Goal: Book appointment/travel/reservation

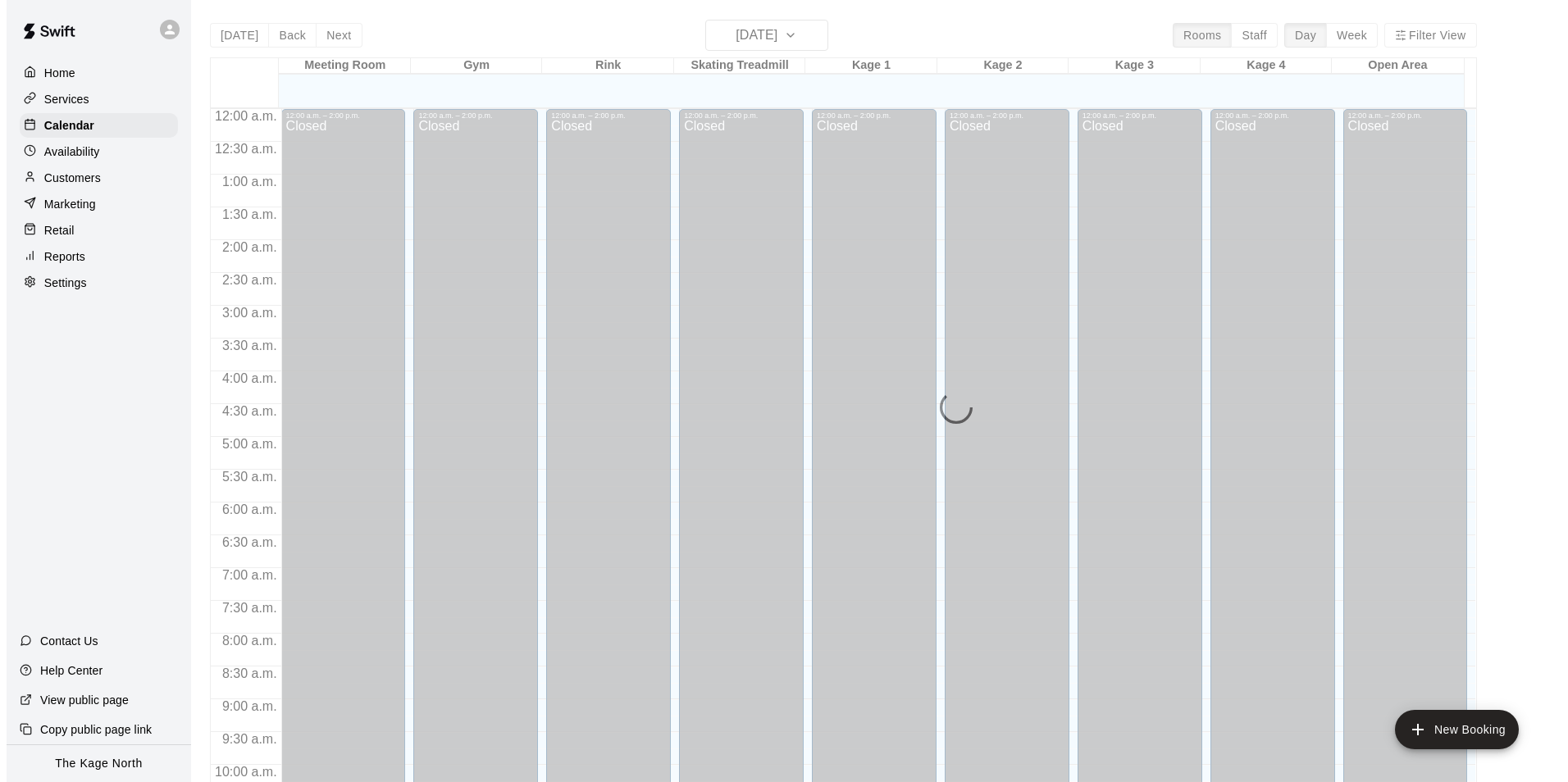
scroll to position [833, 0]
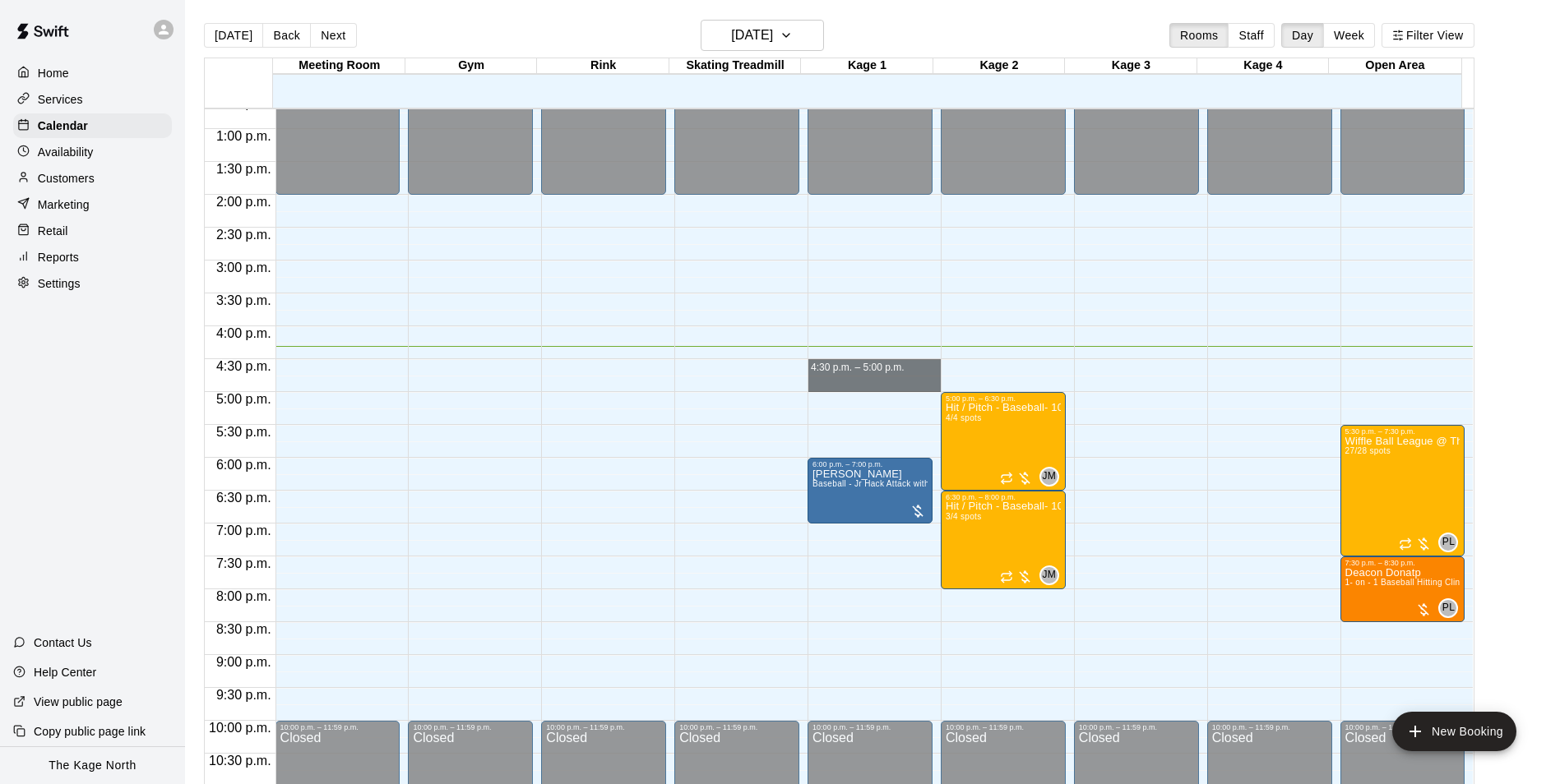
drag, startPoint x: 874, startPoint y: 364, endPoint x: 874, endPoint y: 380, distance: 16.0
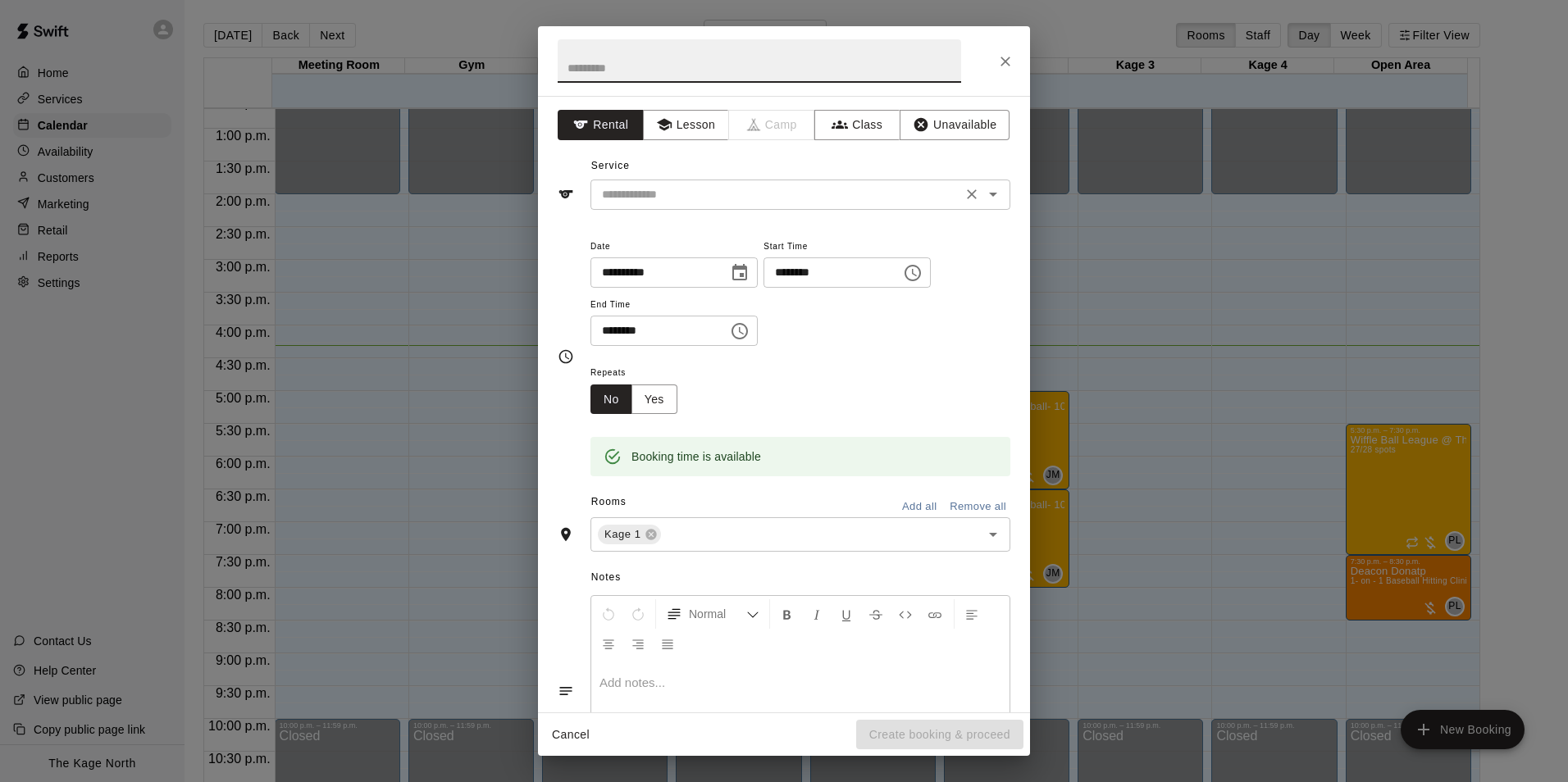
drag, startPoint x: 987, startPoint y: 196, endPoint x: 876, endPoint y: 197, distance: 111.0
click at [987, 196] on icon "Open" at bounding box center [992, 194] width 20 height 20
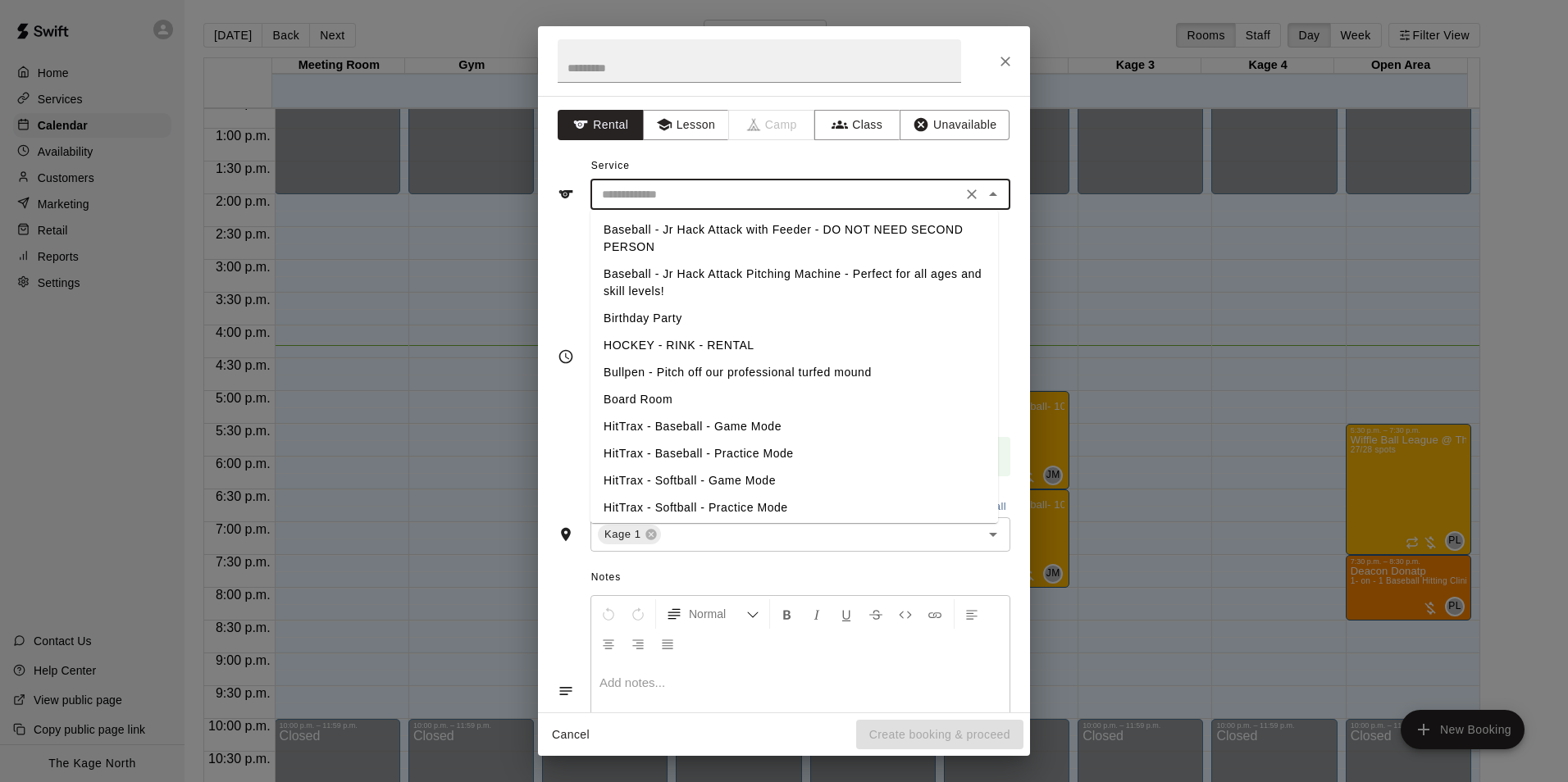
click at [714, 233] on li "Baseball - Jr Hack Attack with Feeder - DO NOT NEED SECOND PERSON" at bounding box center [794, 239] width 407 height 44
type input "**********"
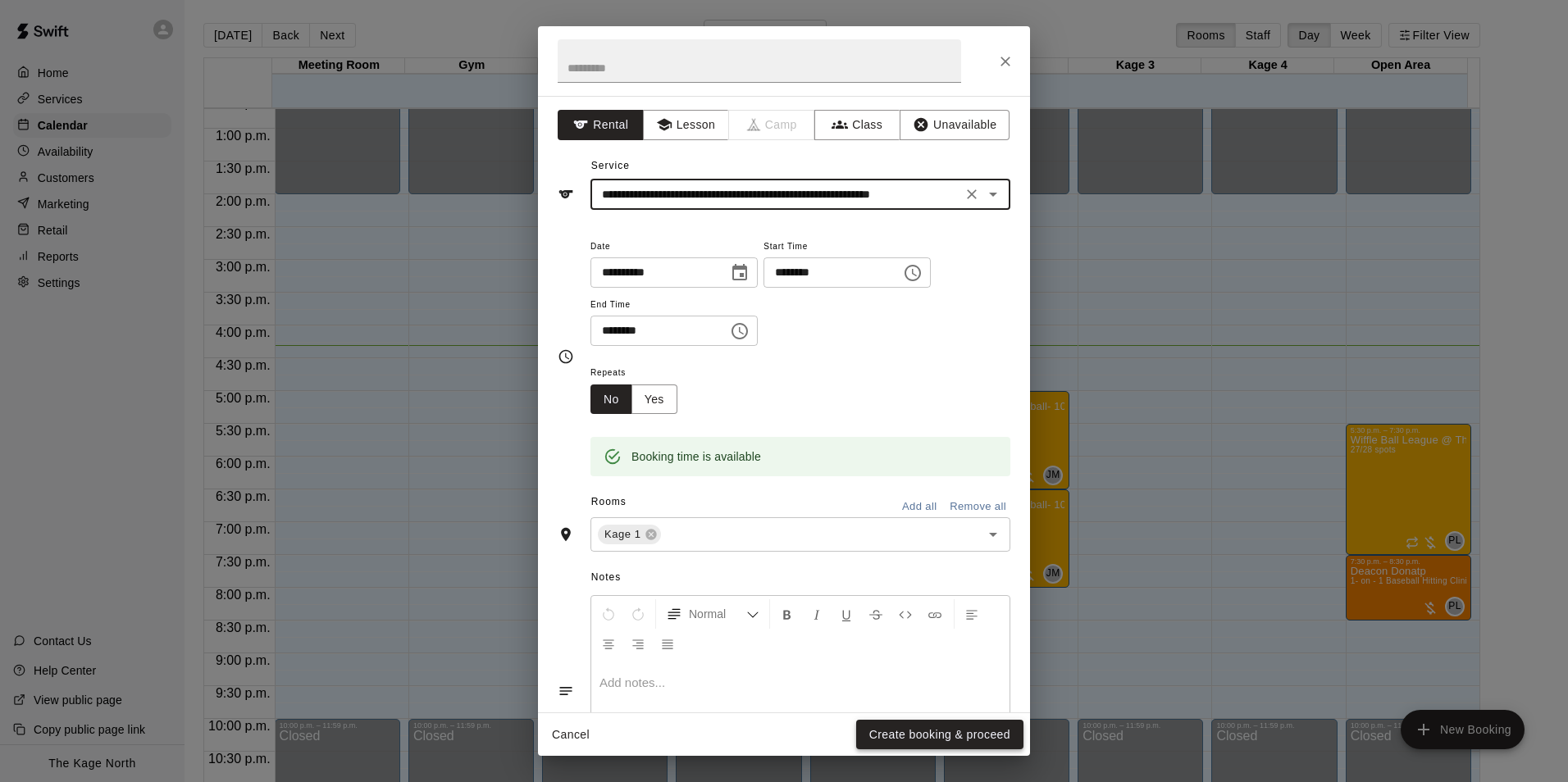
click at [956, 732] on button "Create booking & proceed" at bounding box center [939, 735] width 168 height 30
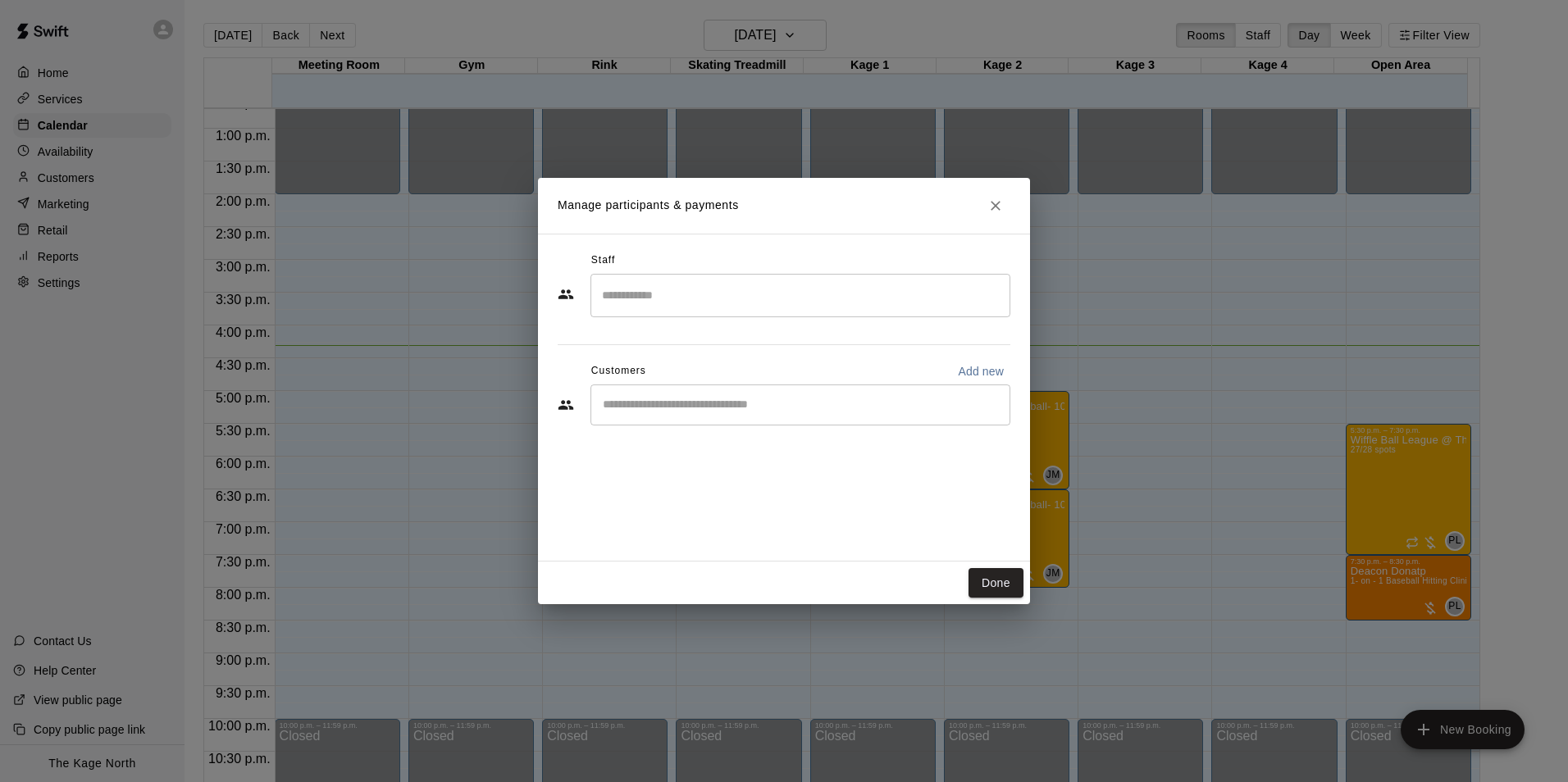
click at [722, 397] on input "Start typing to search customers..." at bounding box center [800, 404] width 405 height 16
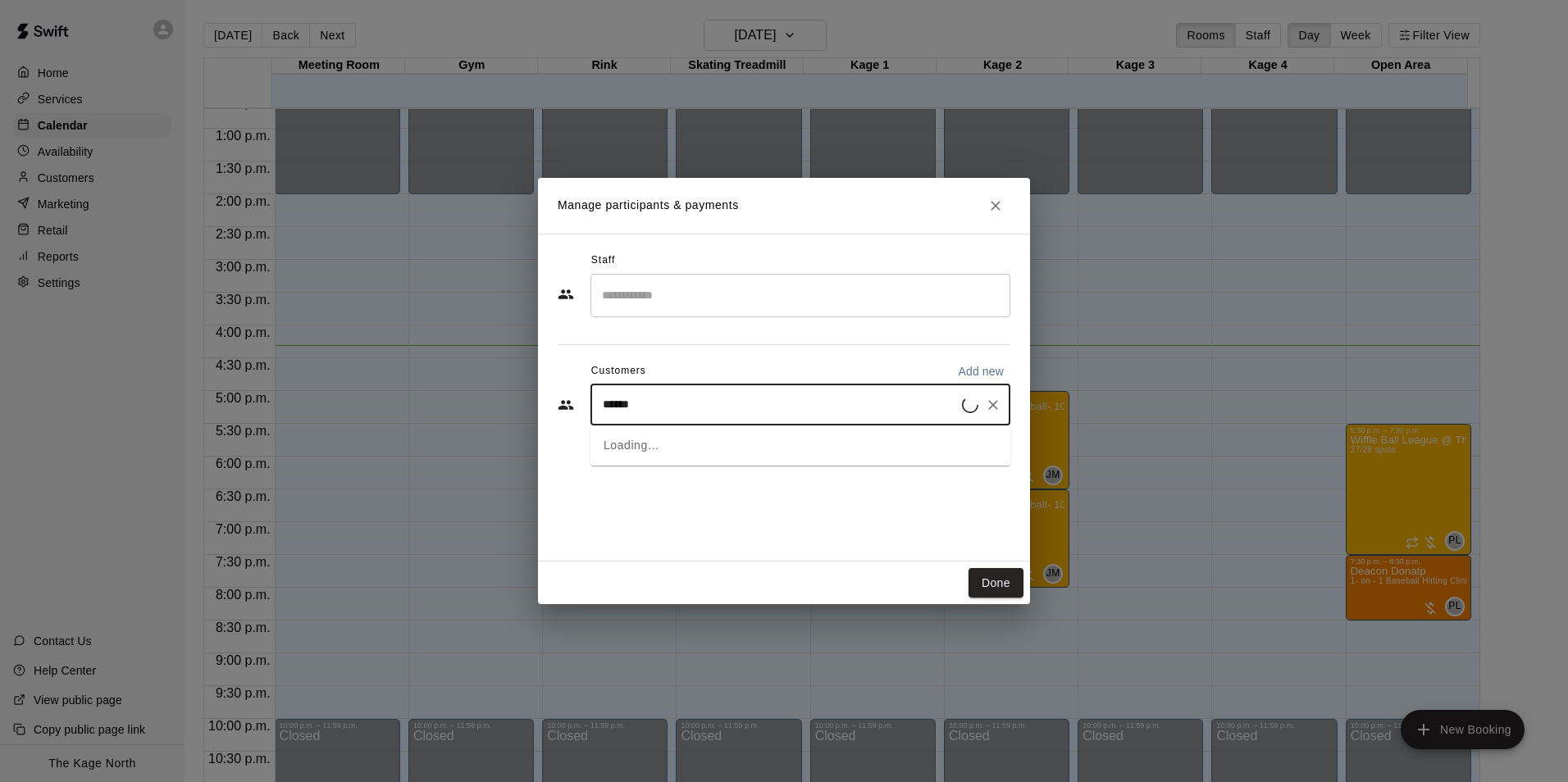
type input "*******"
click at [764, 442] on div "[PERSON_NAME]" at bounding box center [809, 442] width 346 height 17
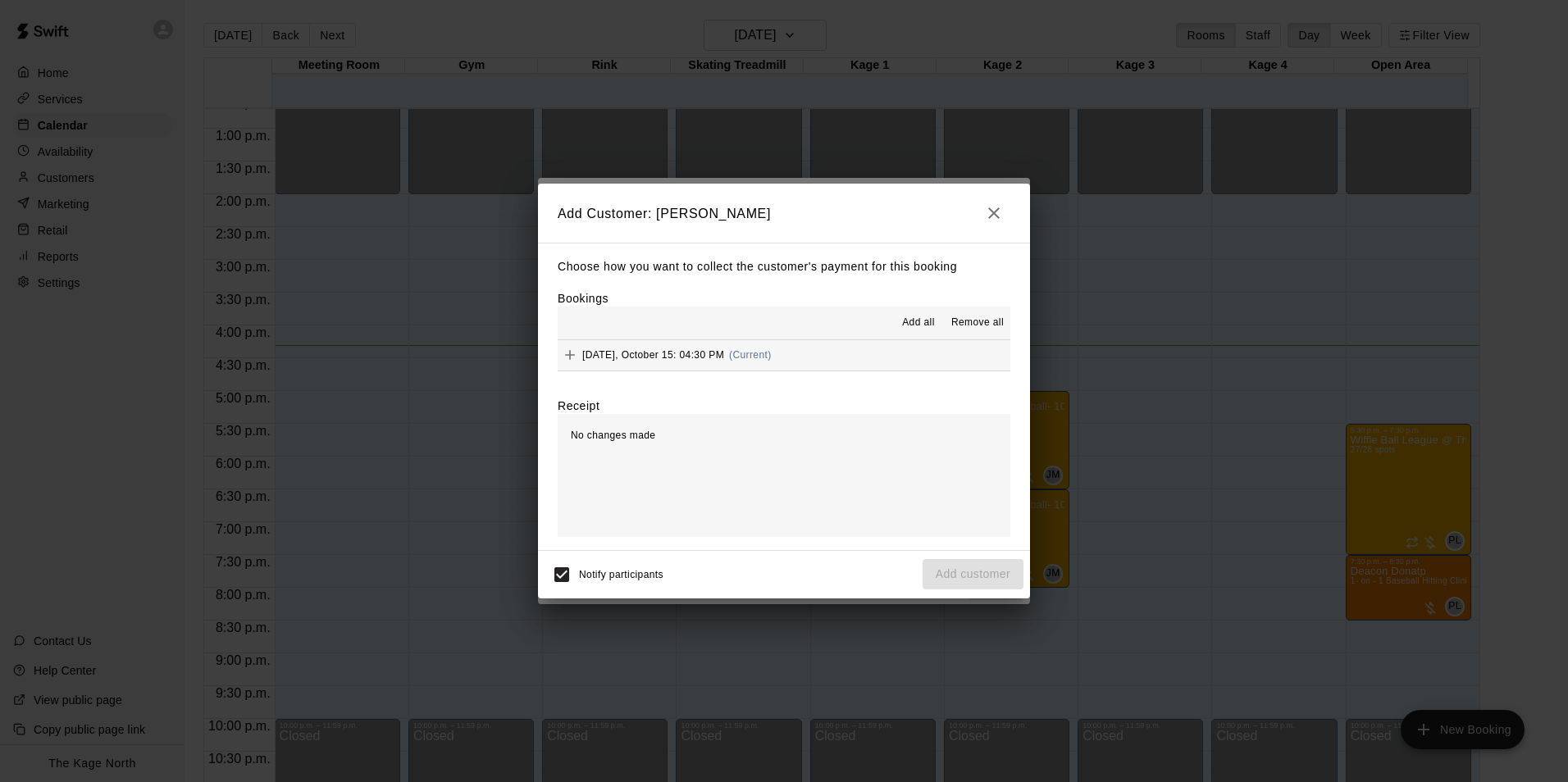
click at [918, 313] on button "Add all" at bounding box center [918, 323] width 52 height 27
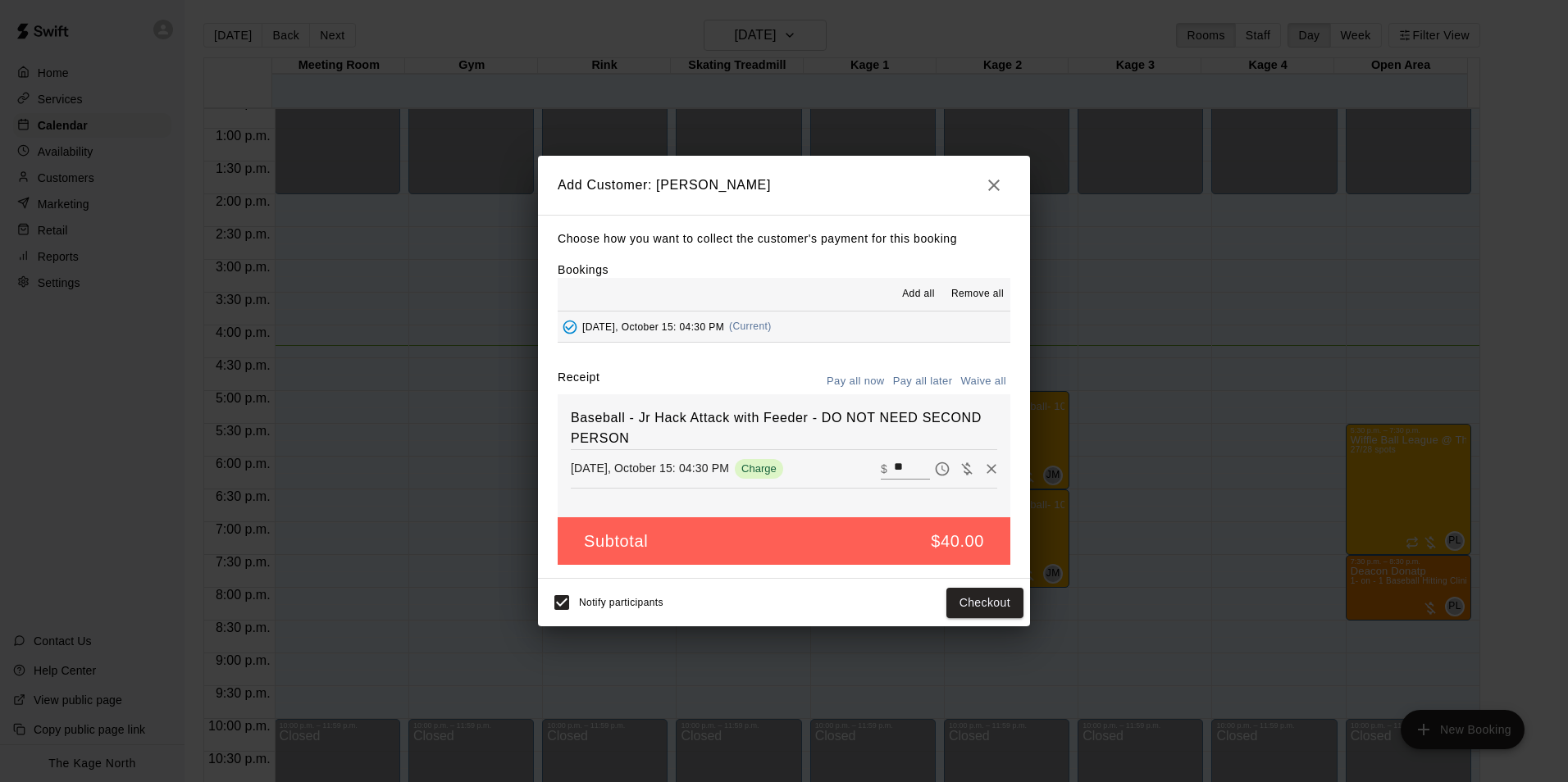
click at [927, 371] on button "Pay all later" at bounding box center [922, 381] width 68 height 26
click at [969, 601] on button "Add customer" at bounding box center [973, 603] width 101 height 30
